Goal: Information Seeking & Learning: Learn about a topic

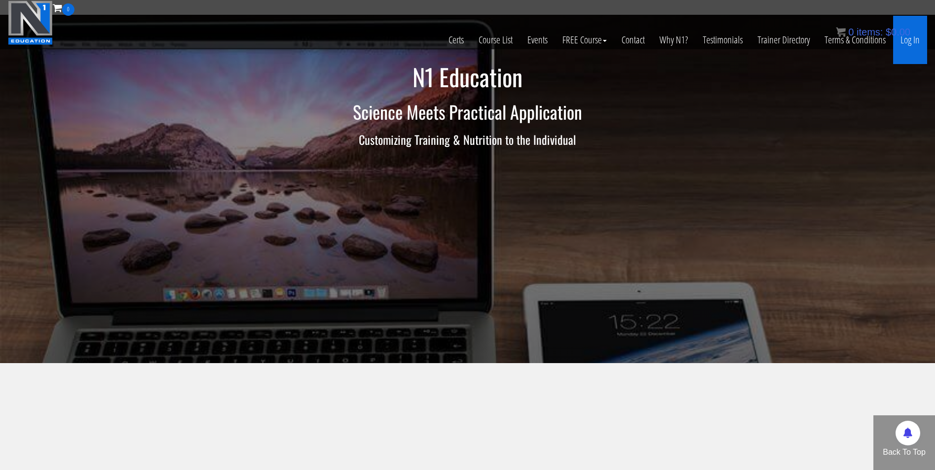
click at [915, 44] on link "Log In" at bounding box center [910, 40] width 34 height 48
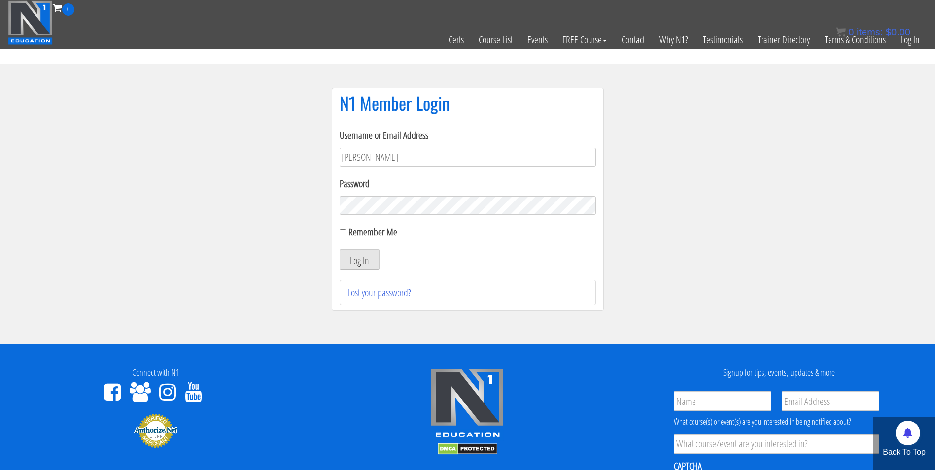
type input "[EMAIL_ADDRESS][DOMAIN_NAME]"
click at [339, 249] on button "Log In" at bounding box center [359, 259] width 40 height 21
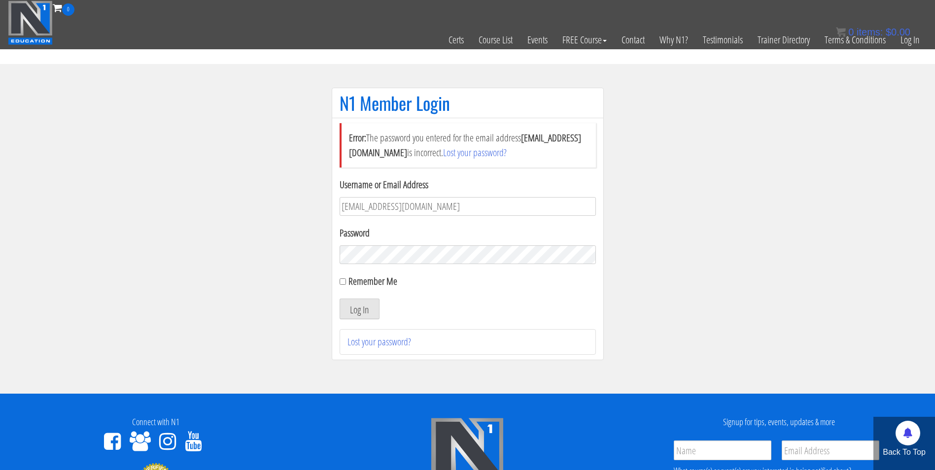
click at [339, 299] on button "Log In" at bounding box center [359, 309] width 40 height 21
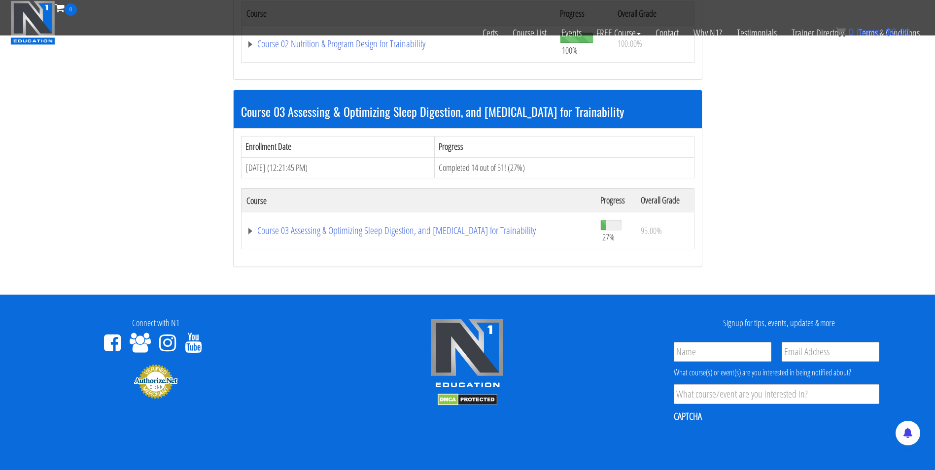
scroll to position [617, 0]
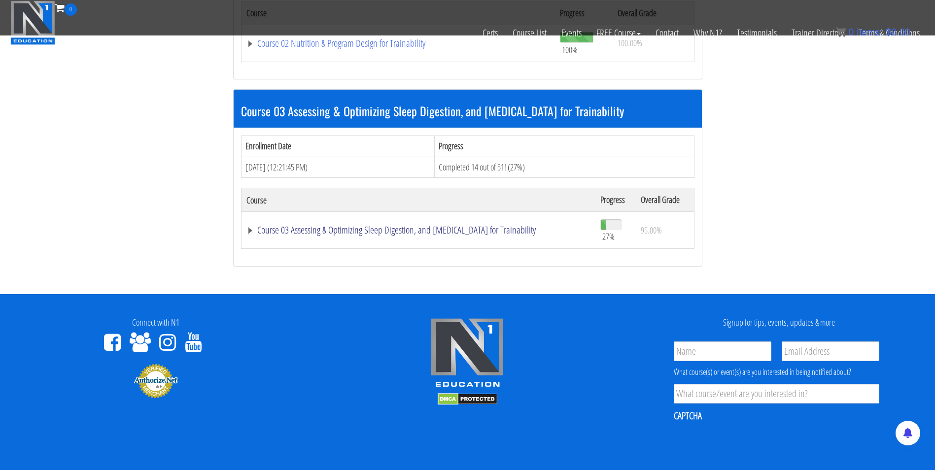
click at [278, 230] on link "Course 03 Assessing & Optimizing Sleep Digestion, and [MEDICAL_DATA] for Traina…" at bounding box center [418, 230] width 344 height 10
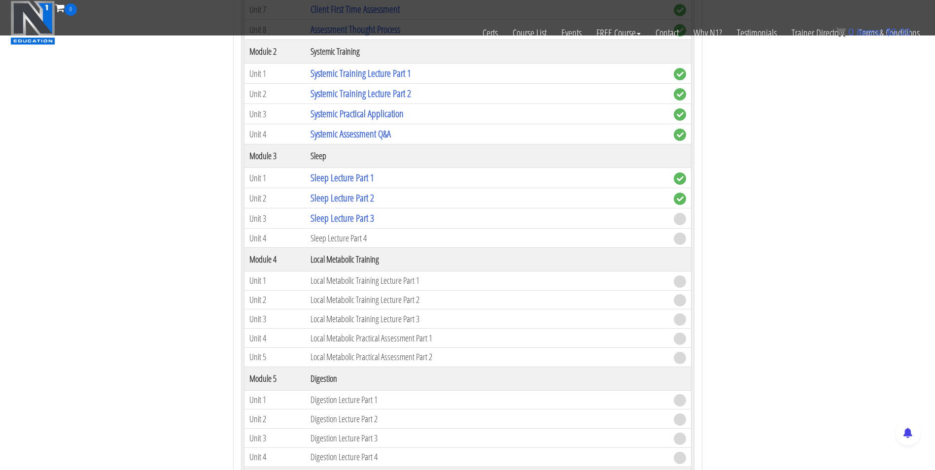
scroll to position [1072, 0]
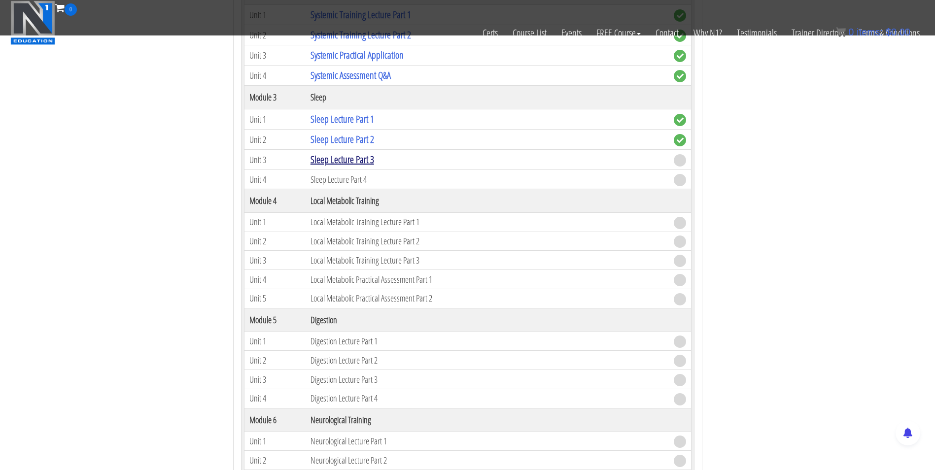
click at [353, 161] on link "Sleep Lecture Part 3" at bounding box center [342, 159] width 64 height 13
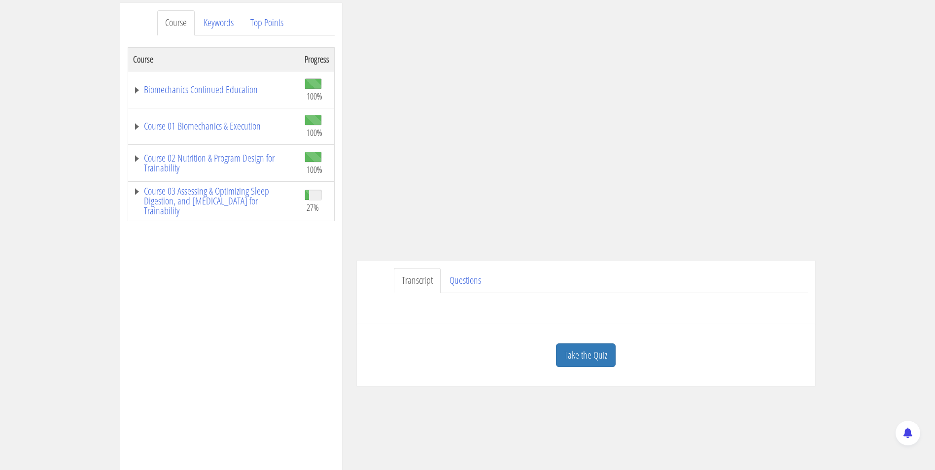
scroll to position [127, 0]
click at [577, 341] on div "Take the Quiz" at bounding box center [585, 355] width 443 height 48
click at [580, 352] on link "Take the Quiz" at bounding box center [586, 355] width 60 height 24
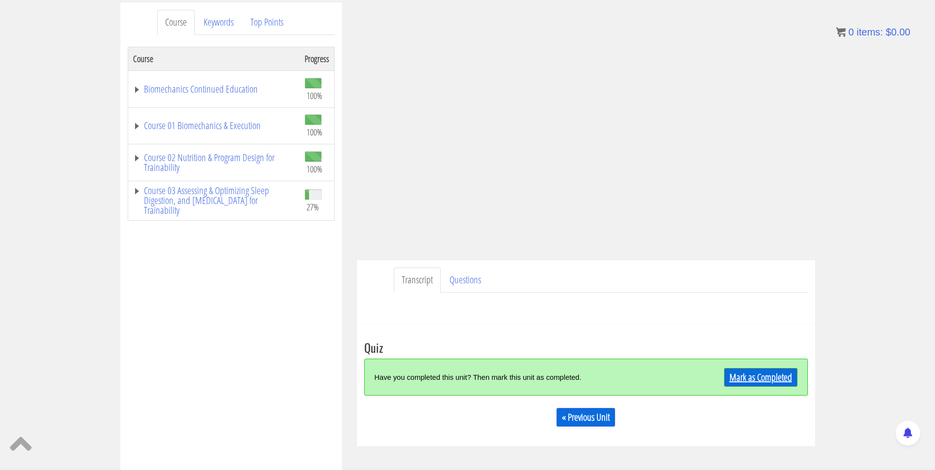
click at [745, 385] on link "Mark as Completed" at bounding box center [760, 377] width 73 height 19
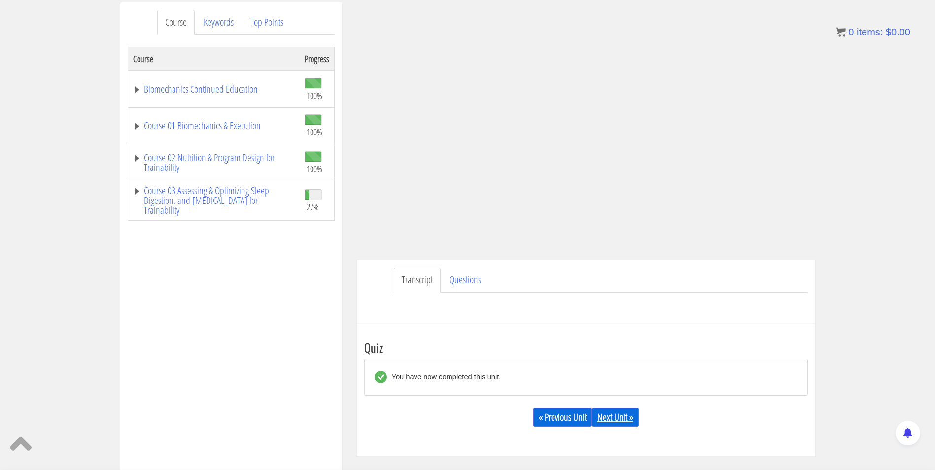
click at [616, 416] on link "Next Unit »" at bounding box center [615, 417] width 47 height 19
